Goal: Navigation & Orientation: Understand site structure

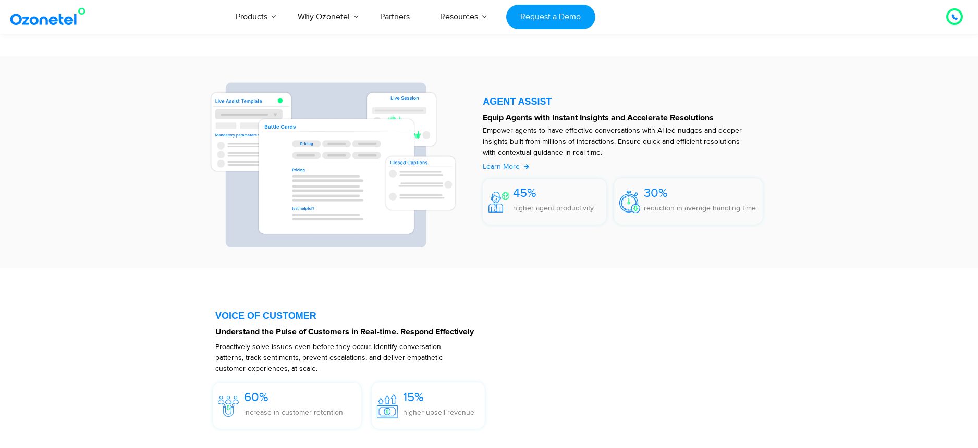
scroll to position [1360, 0]
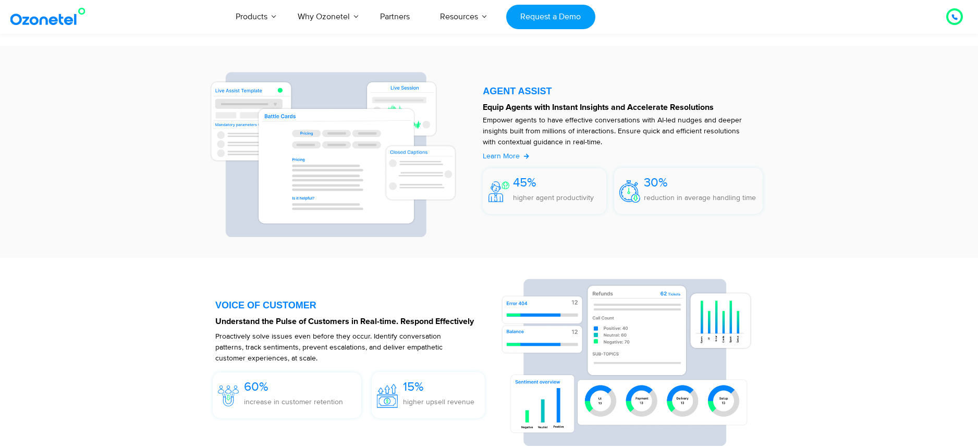
click at [508, 153] on span "Learn More" at bounding box center [501, 156] width 37 height 9
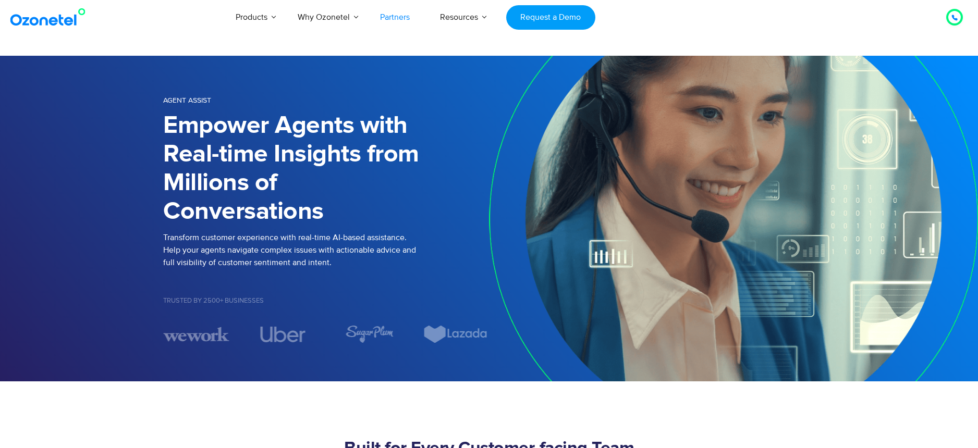
click at [404, 16] on link "Partners" at bounding box center [395, 17] width 60 height 34
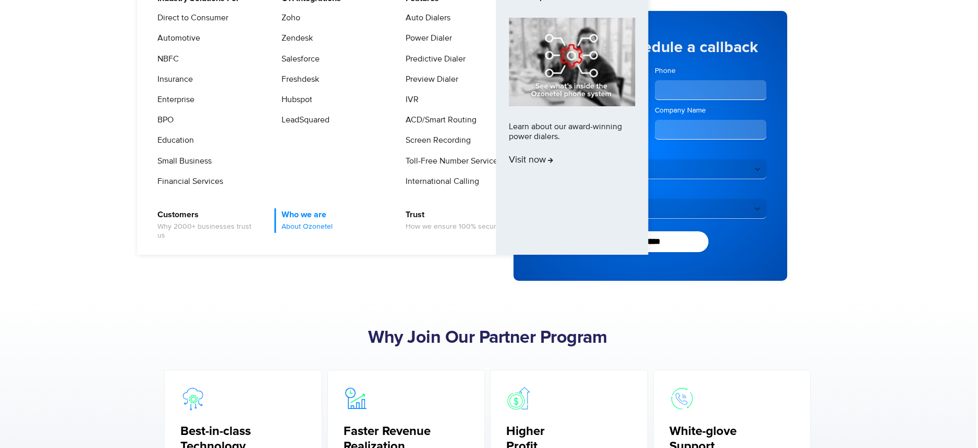
scroll to position [60, 5]
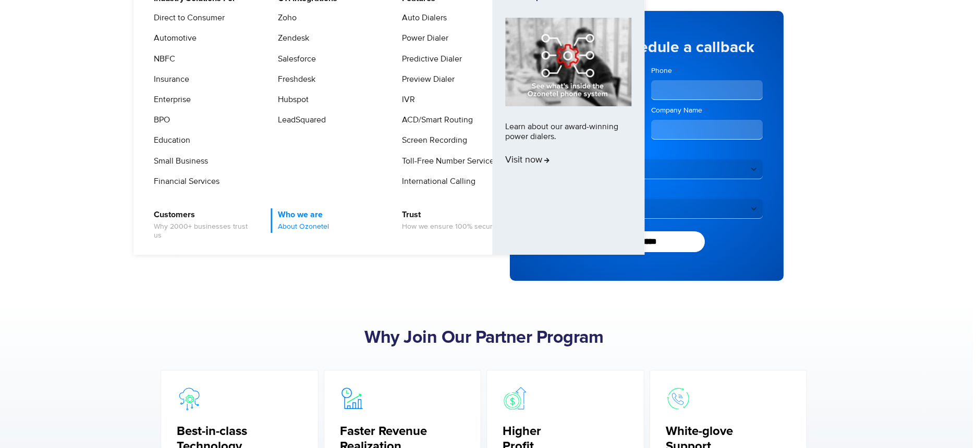
click at [318, 223] on span "About Ozonetel" at bounding box center [303, 227] width 51 height 9
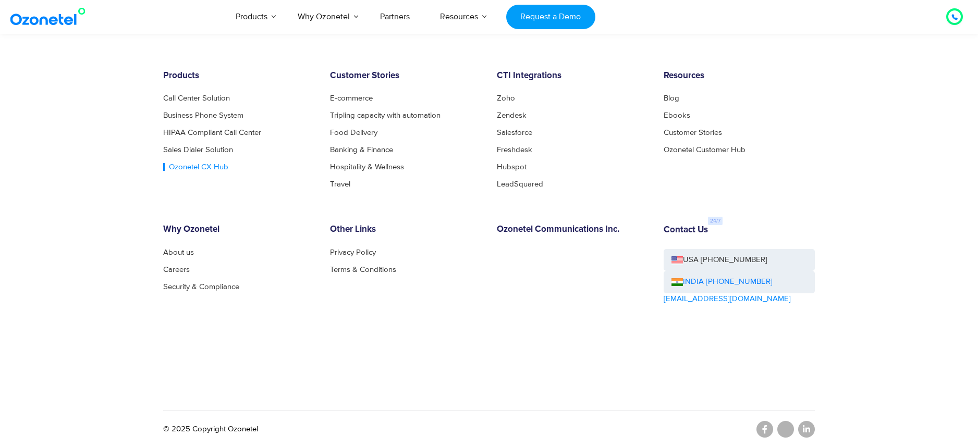
scroll to position [1103, 0]
click at [184, 167] on link "Ozonetel CX Hub" at bounding box center [195, 167] width 65 height 8
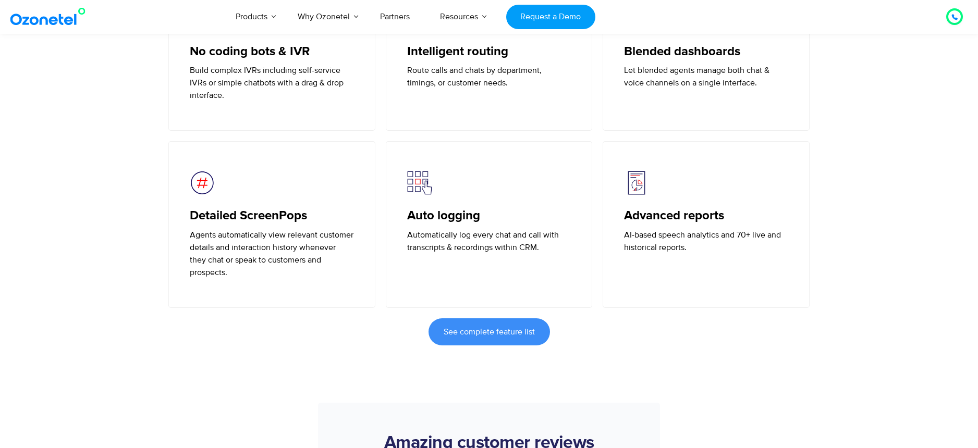
scroll to position [2148, 0]
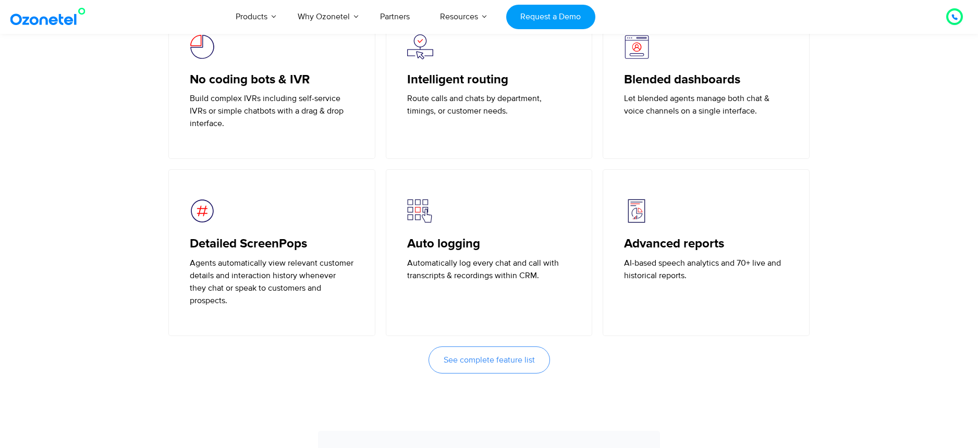
click at [482, 356] on span "See complete feature list" at bounding box center [489, 360] width 91 height 8
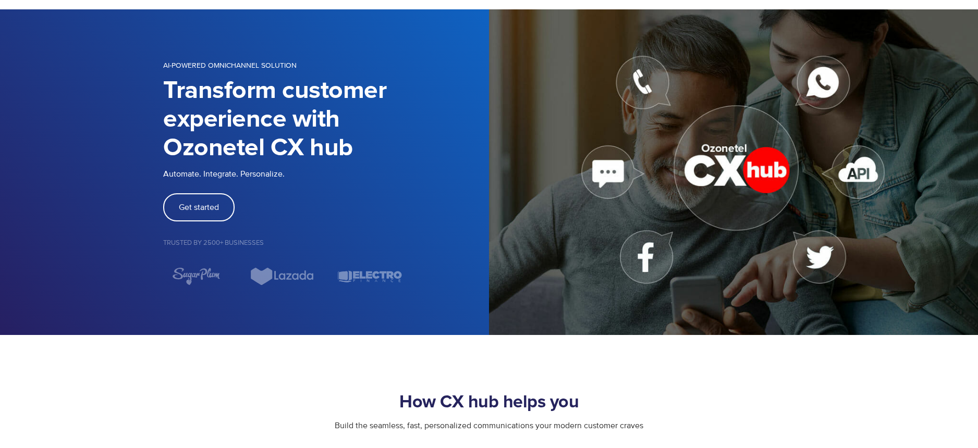
scroll to position [2, 0]
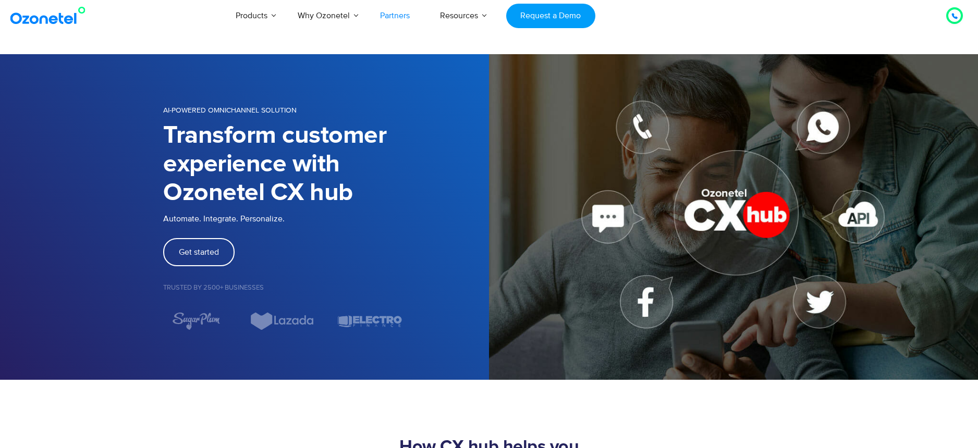
click at [390, 14] on link "Partners" at bounding box center [395, 15] width 60 height 34
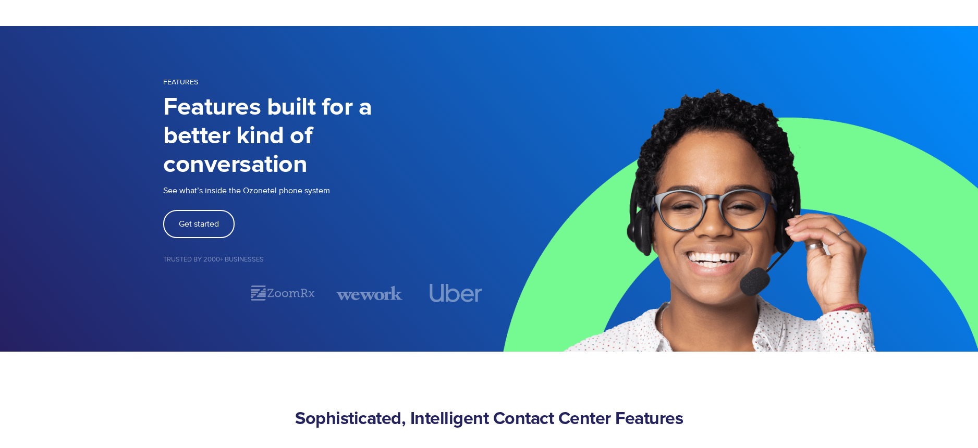
scroll to position [32, 0]
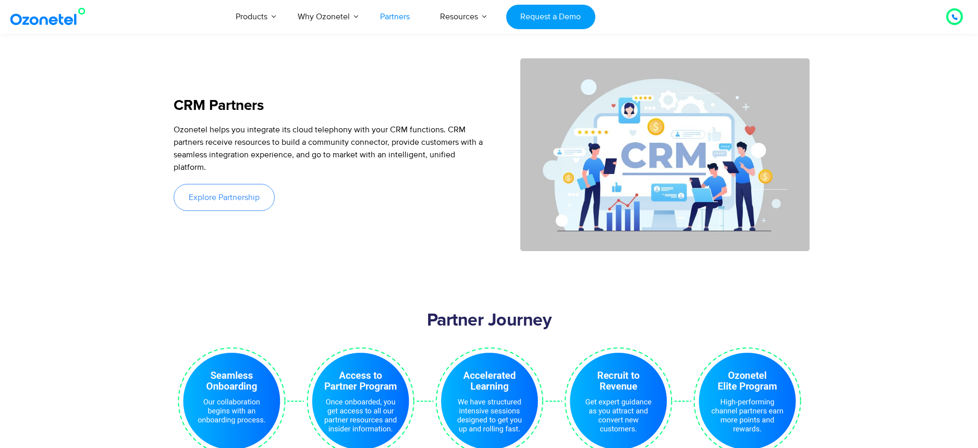
scroll to position [1950, 0]
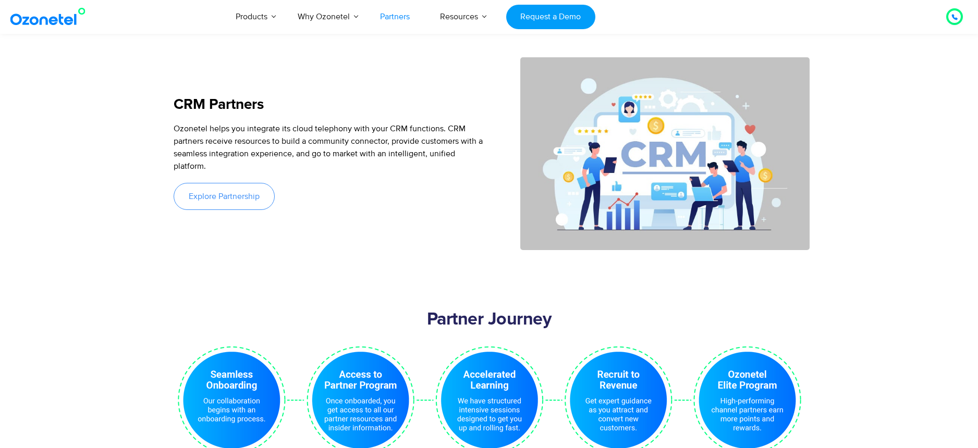
click at [247, 184] on link "Explore Partnership" at bounding box center [224, 196] width 101 height 27
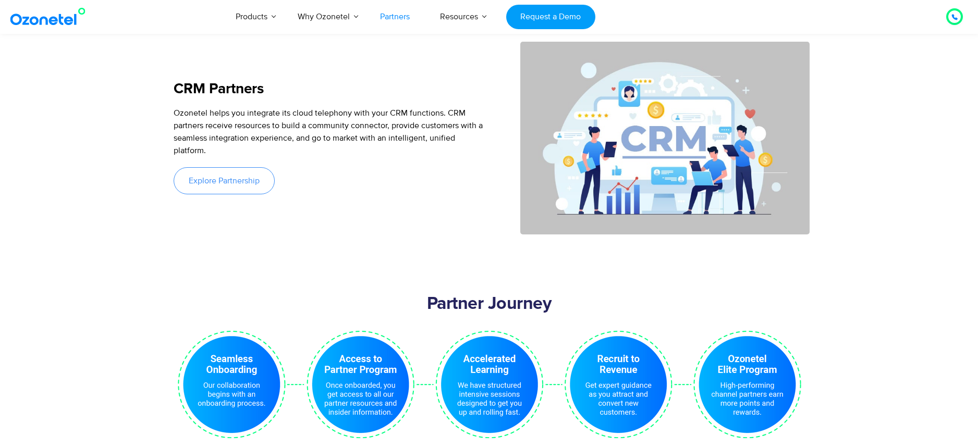
scroll to position [1965, 0]
click at [221, 177] on span "Explore Partnership" at bounding box center [224, 181] width 71 height 8
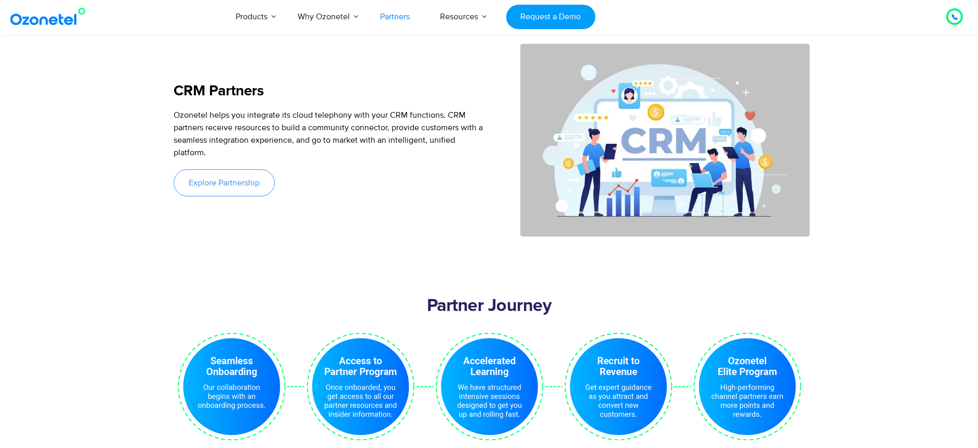
scroll to position [1966, 0]
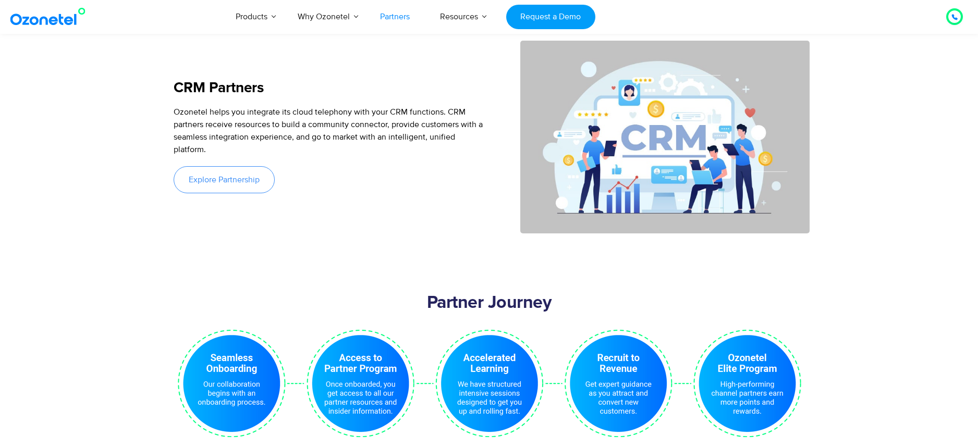
click at [212, 176] on span "Explore Partnership" at bounding box center [224, 180] width 71 height 8
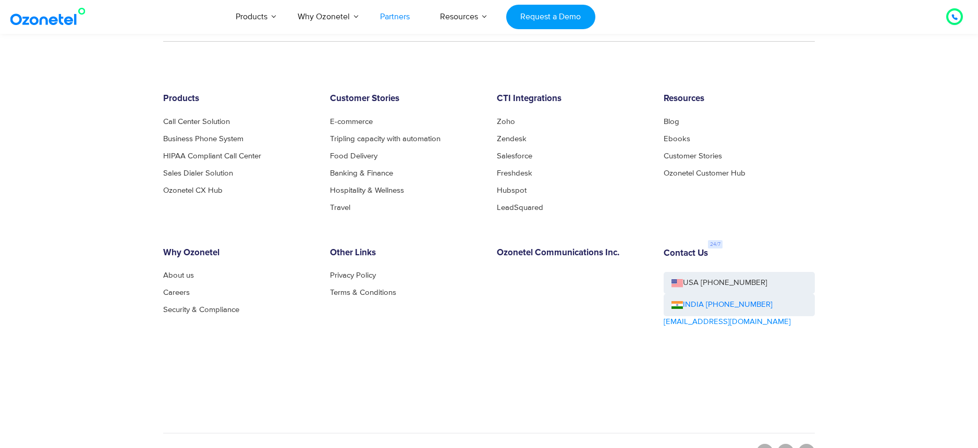
scroll to position [2877, 0]
